Goal: Task Accomplishment & Management: Manage account settings

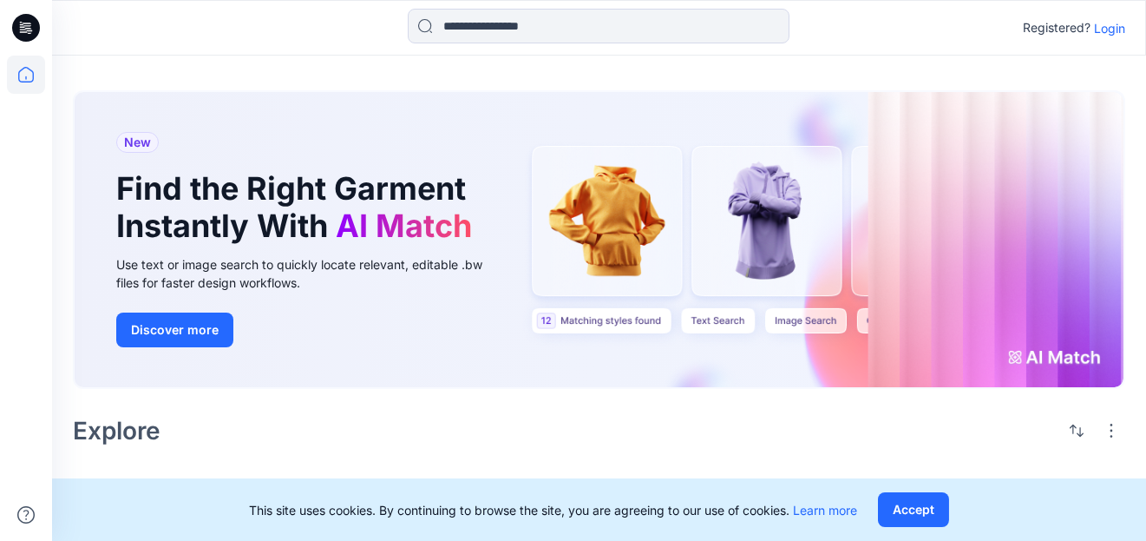
click at [1104, 26] on p "Login" at bounding box center [1109, 28] width 31 height 18
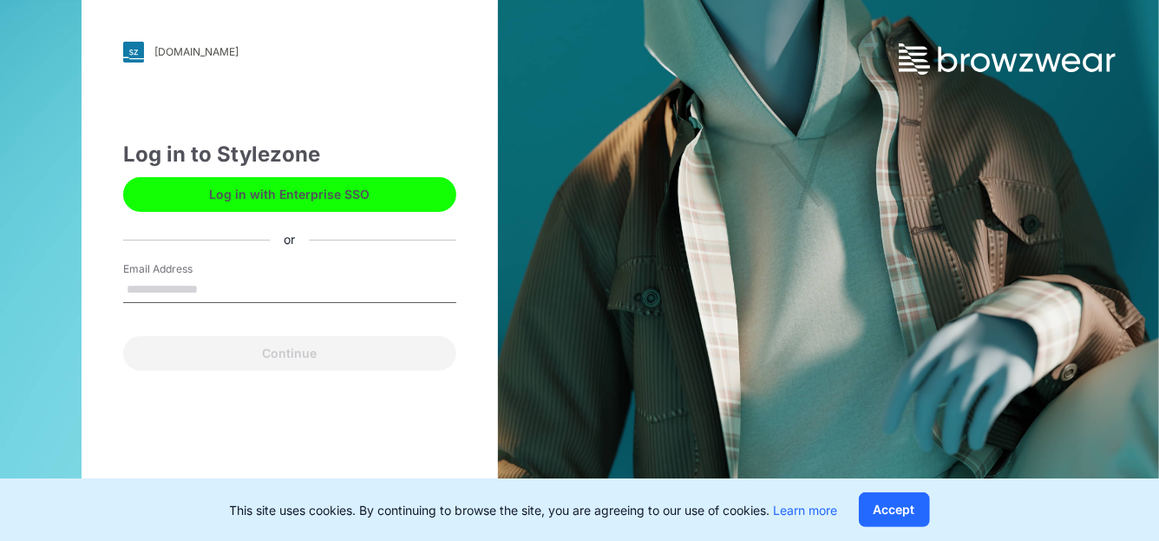
click at [239, 290] on input "Email Address" at bounding box center [289, 290] width 333 height 26
type input "**********"
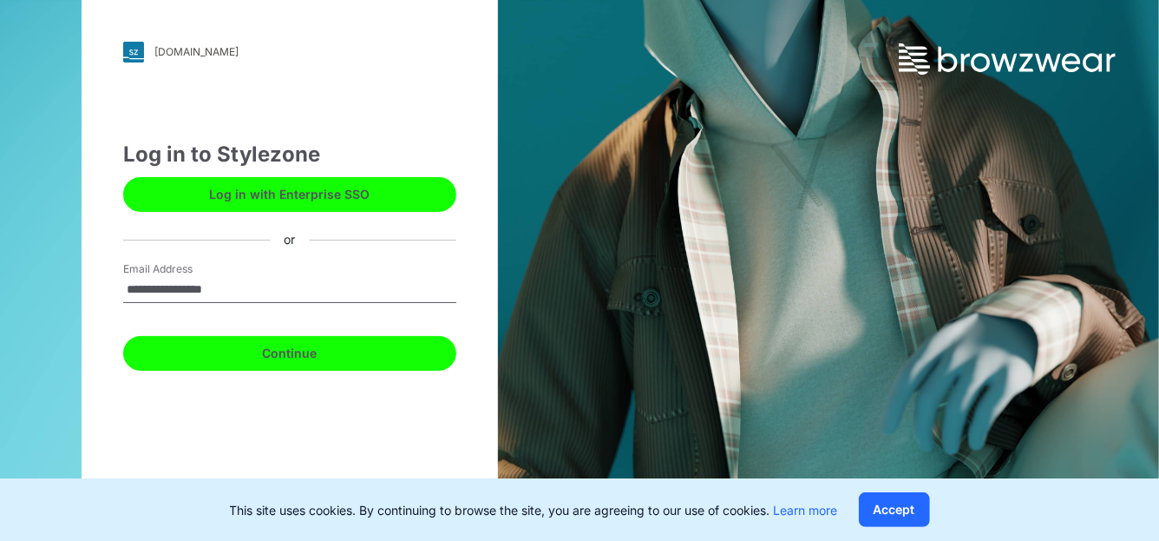
click at [244, 358] on button "Continue" at bounding box center [289, 353] width 333 height 35
